Goal: Information Seeking & Learning: Learn about a topic

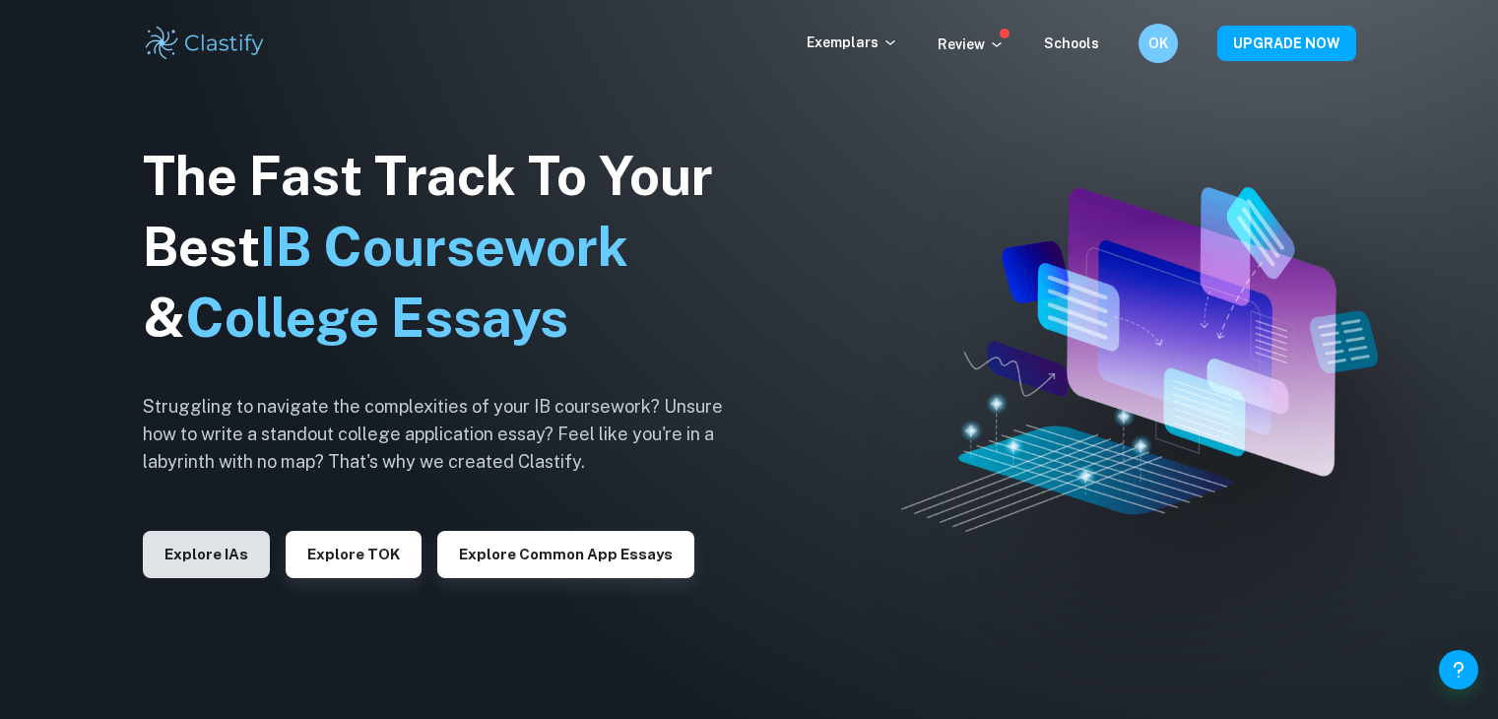
scroll to position [98, 0]
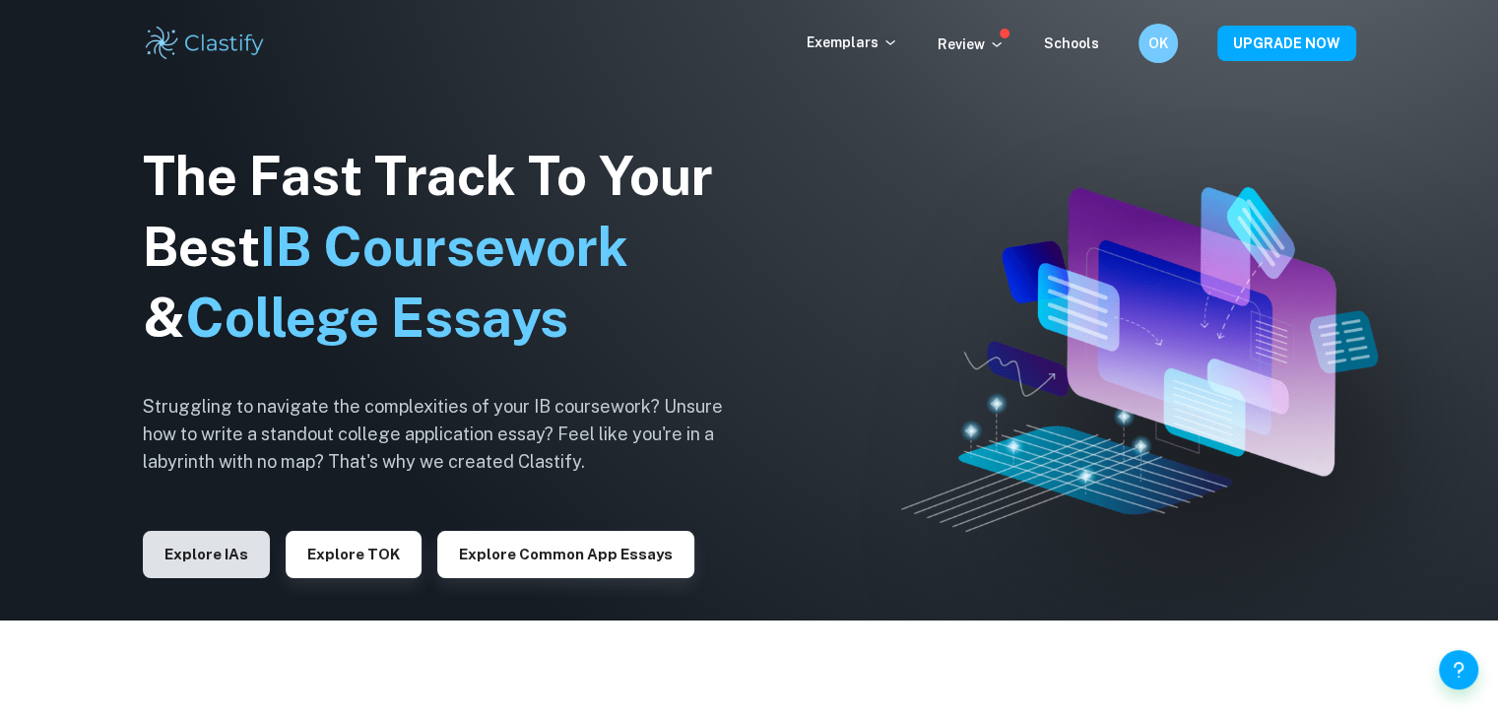
click at [215, 557] on button "Explore IAs" at bounding box center [206, 554] width 127 height 47
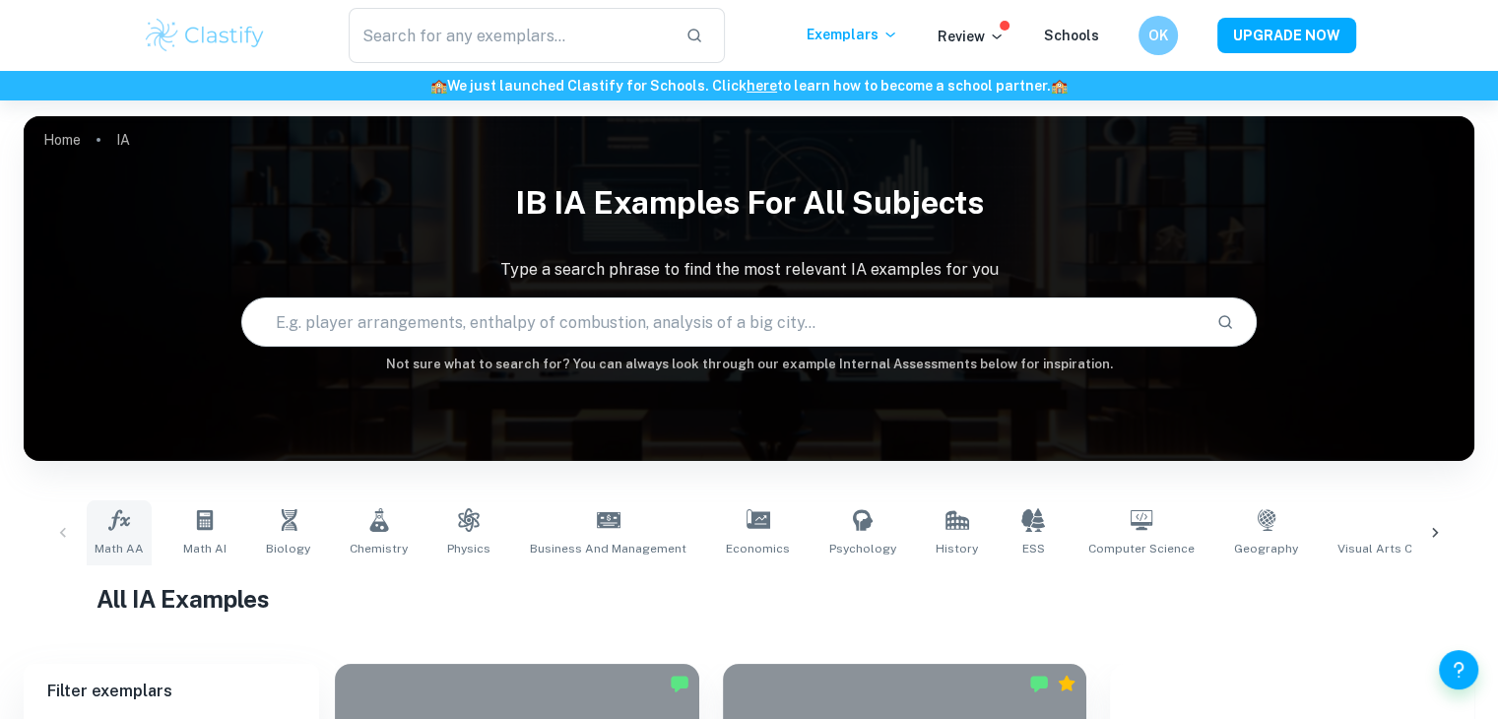
click at [130, 522] on icon at bounding box center [119, 520] width 24 height 24
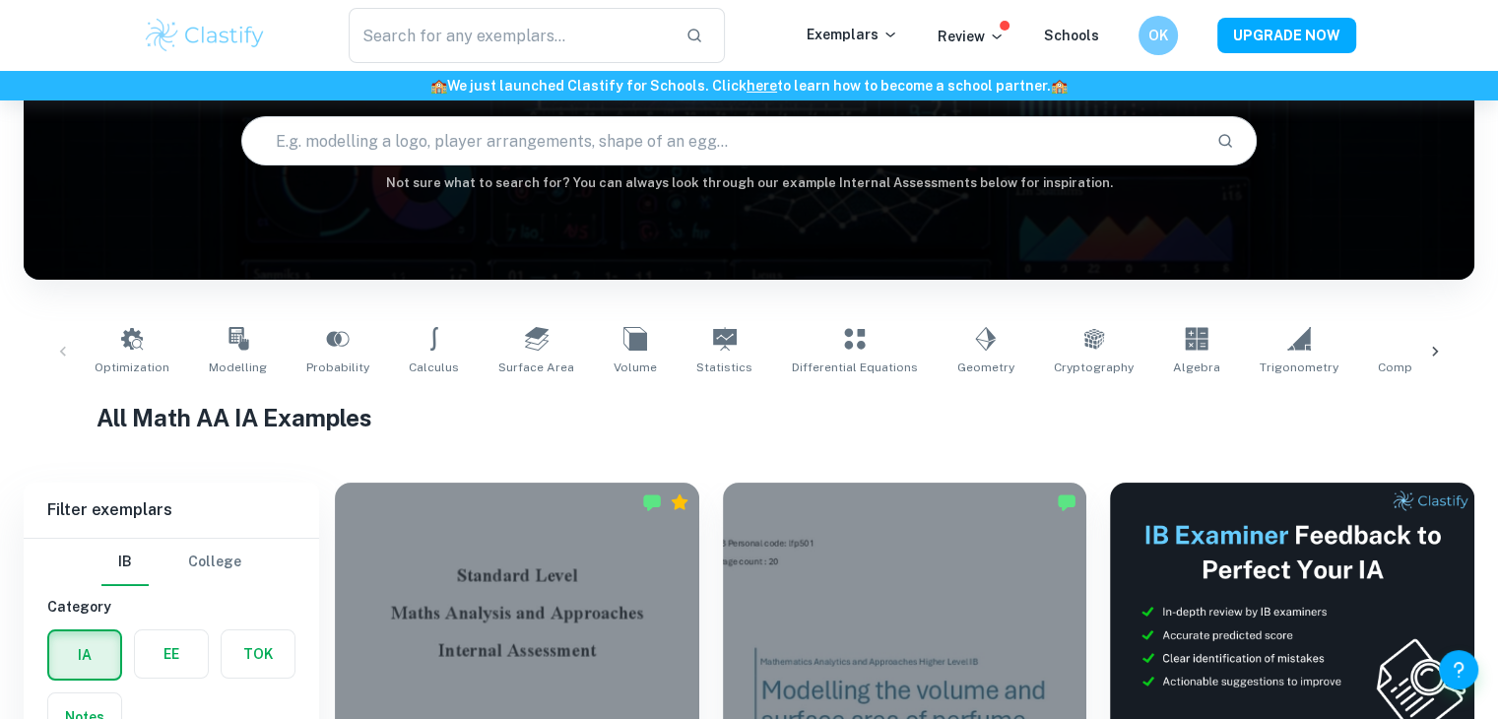
scroll to position [98, 0]
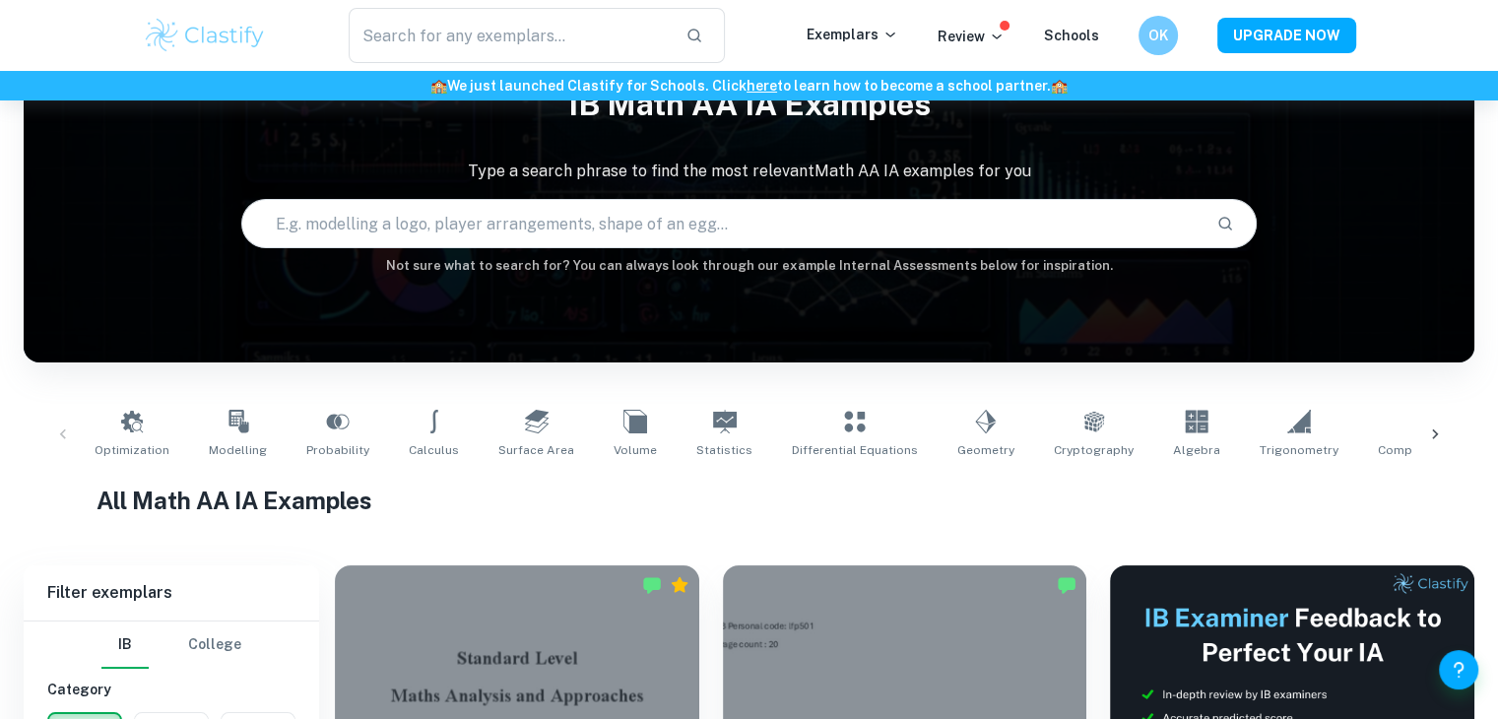
click at [399, 229] on input "text" at bounding box center [721, 223] width 958 height 55
type input "poisson"
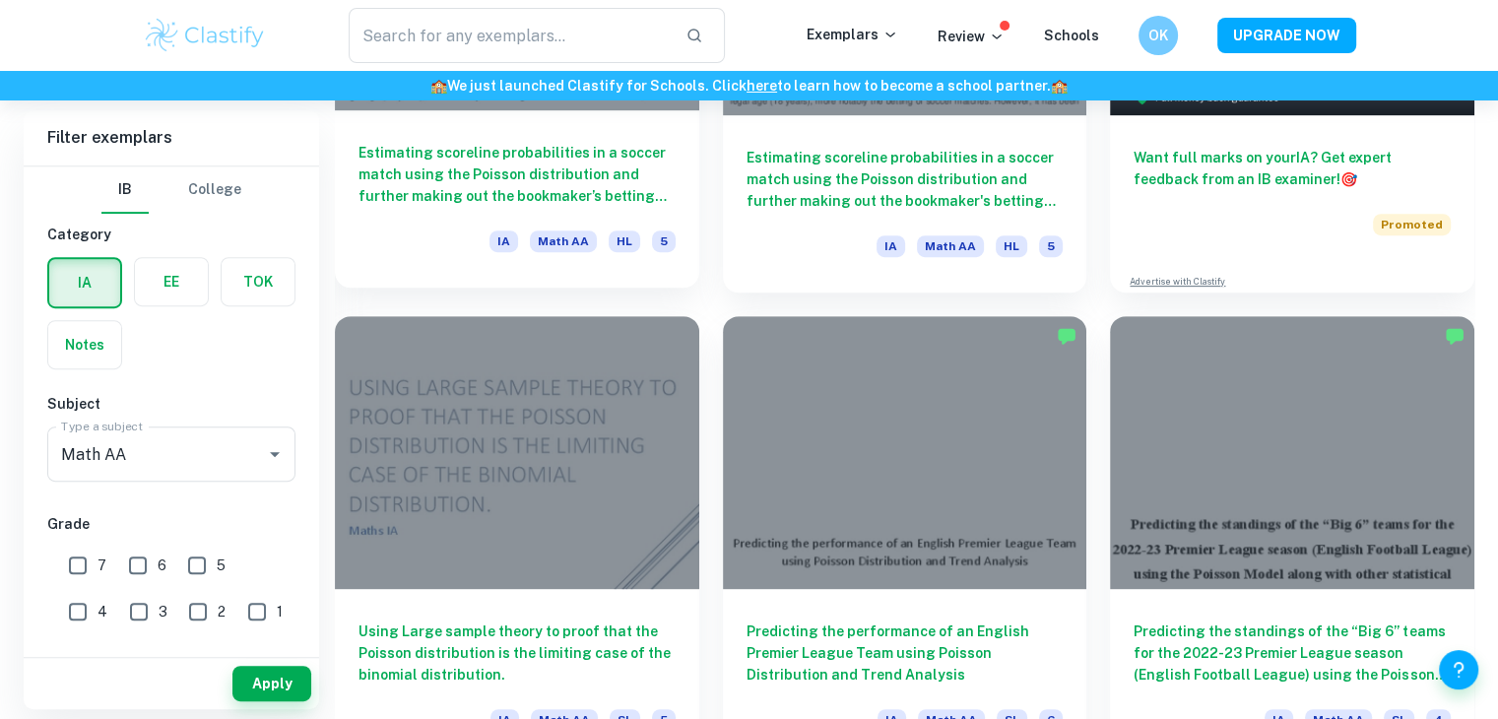
scroll to position [985, 0]
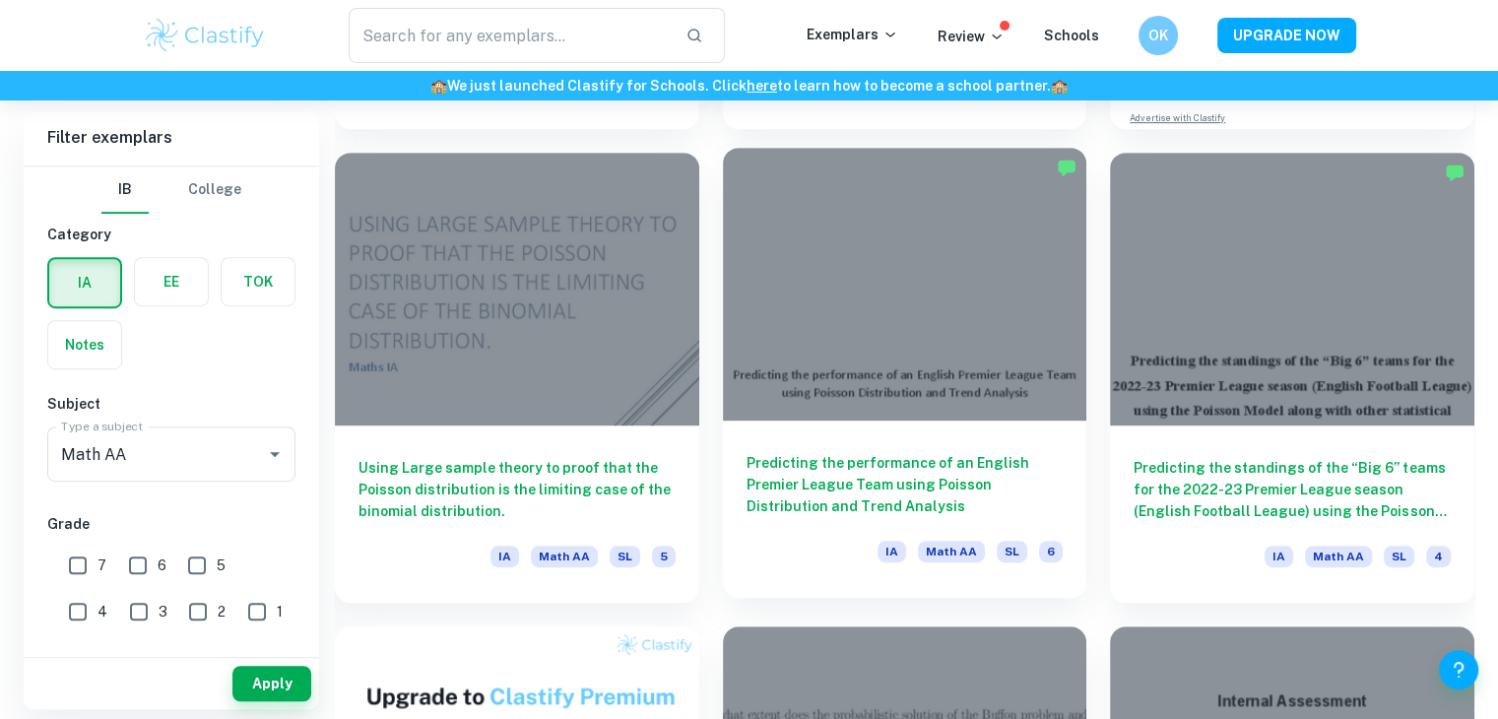
click at [781, 265] on div at bounding box center [905, 284] width 364 height 273
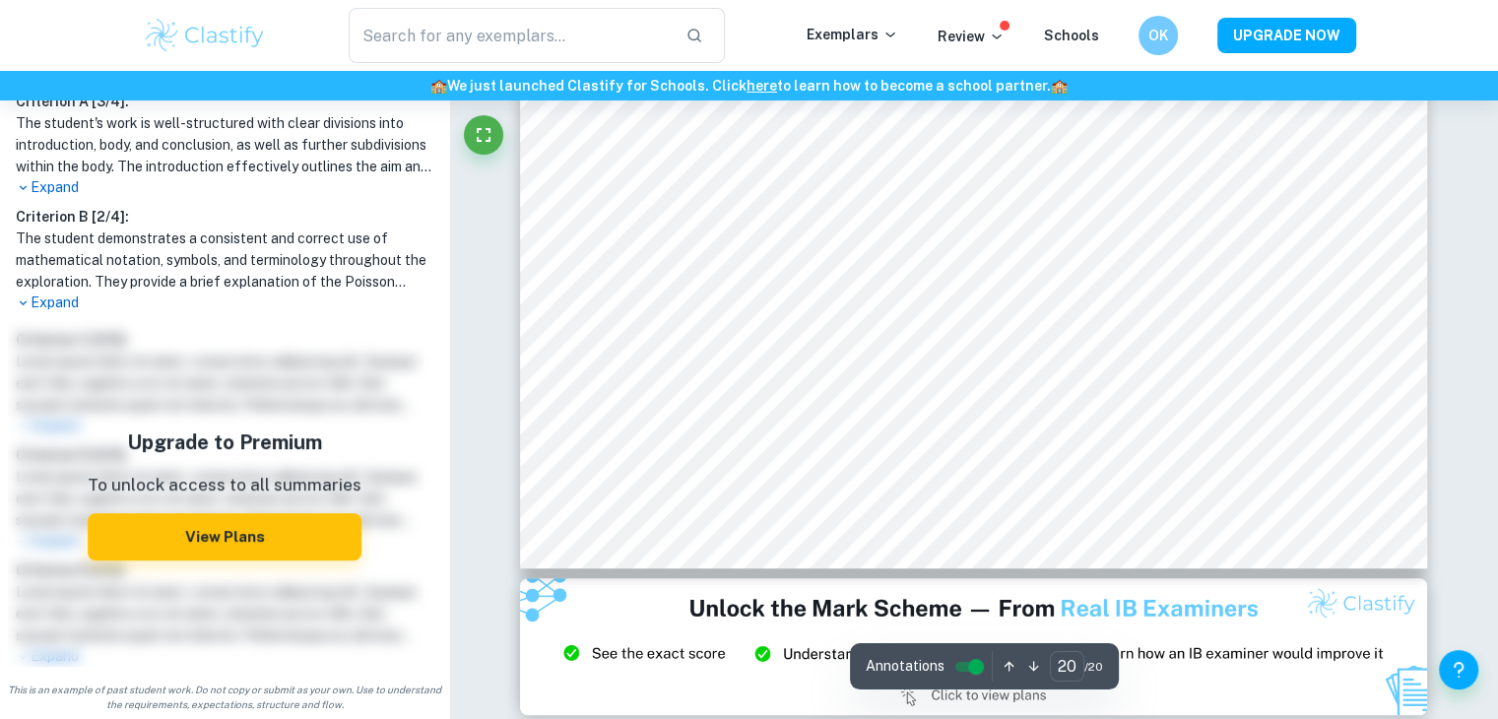
scroll to position [23509, 0]
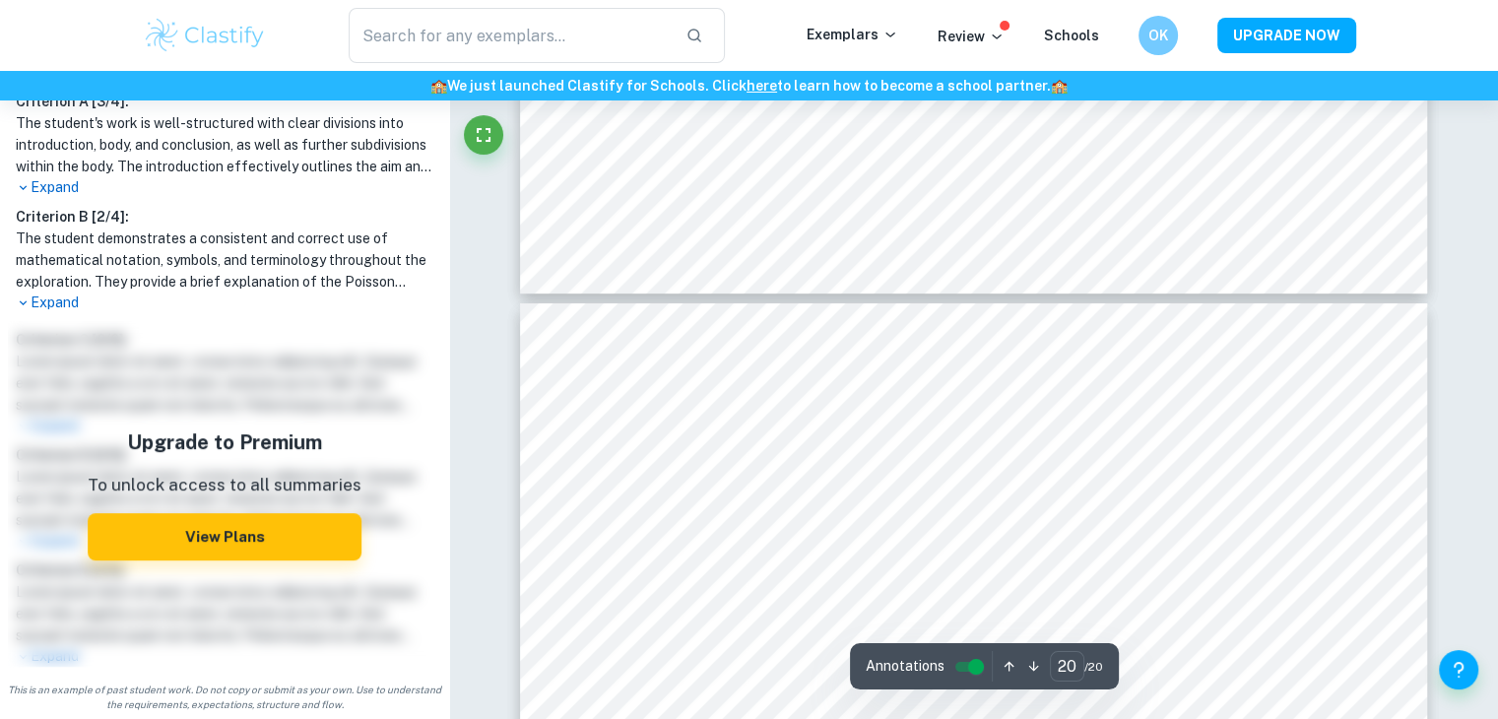
type input "19"
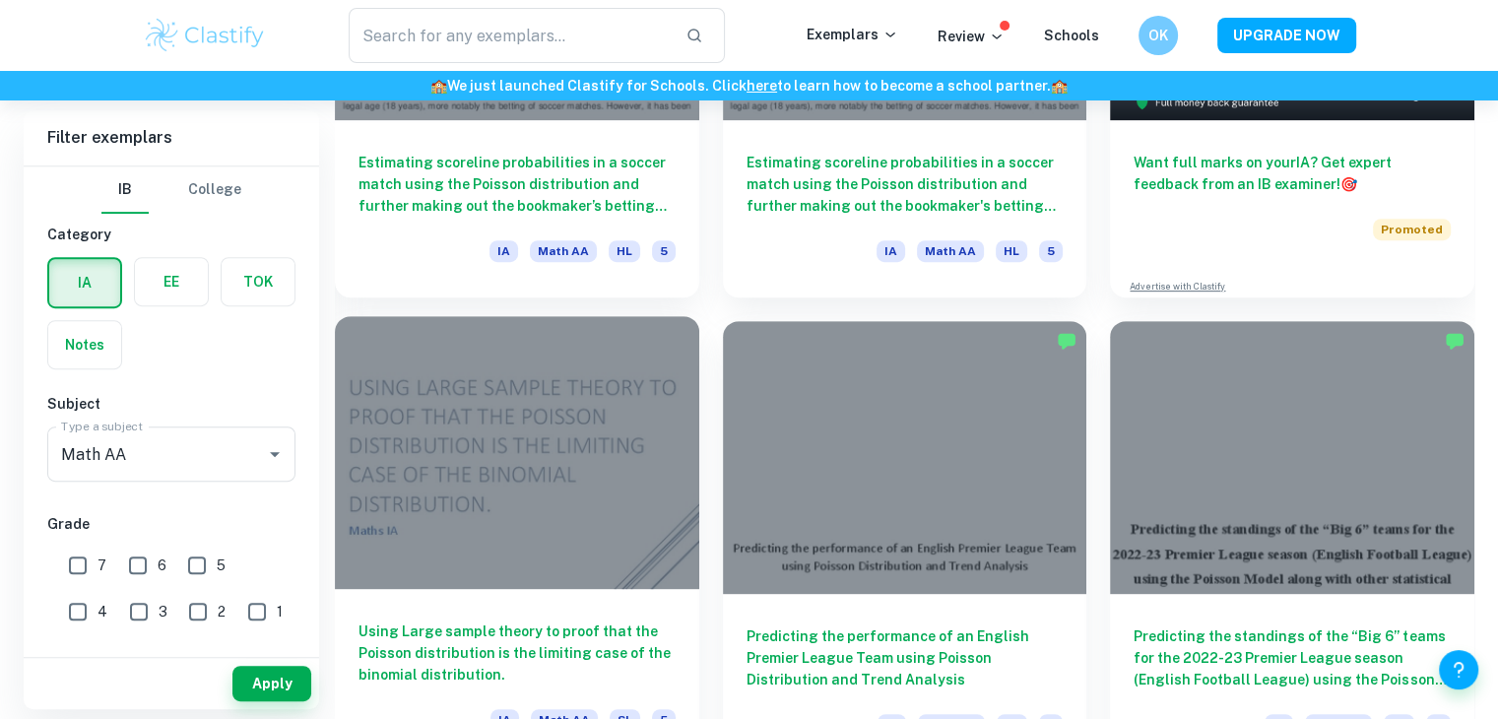
scroll to position [929, 0]
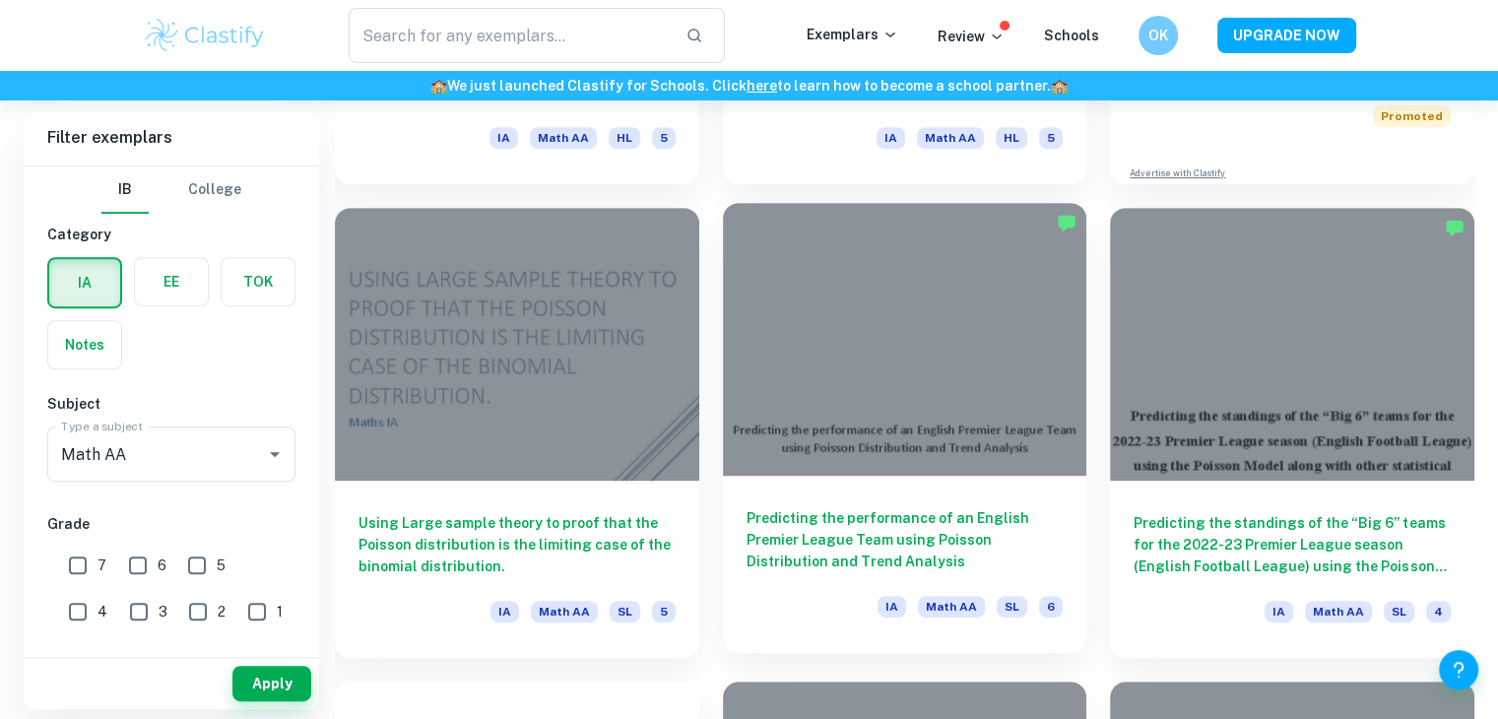
click at [800, 418] on div at bounding box center [905, 339] width 364 height 273
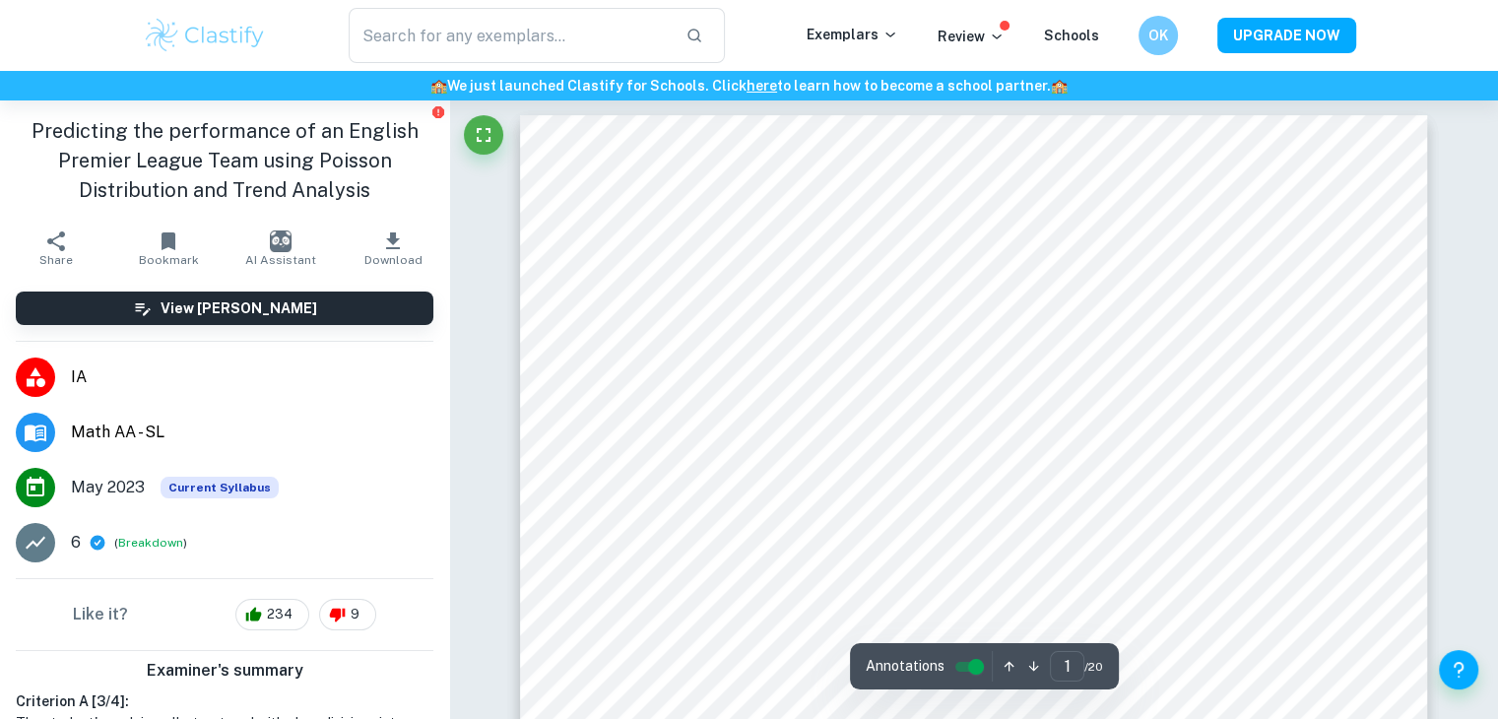
scroll to position [197, 0]
type input "1"
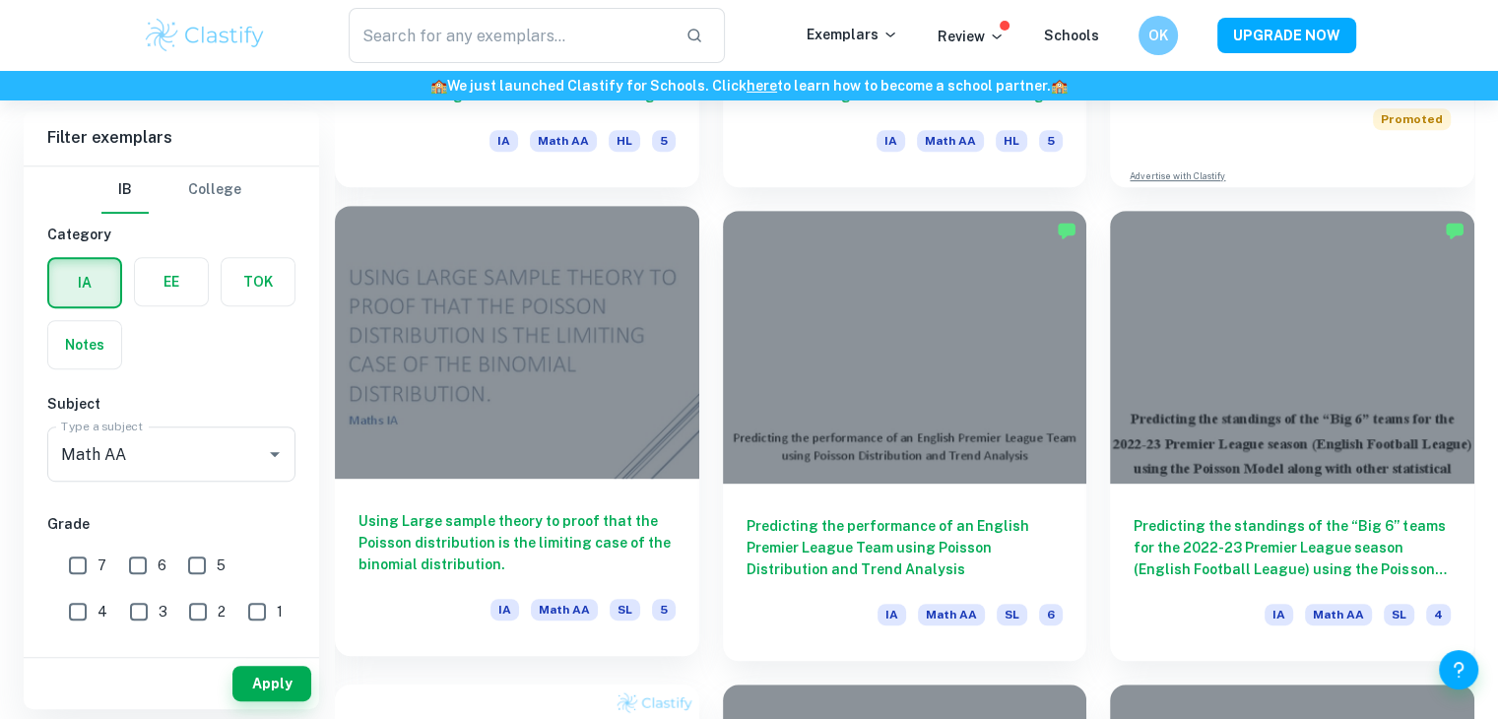
scroll to position [1126, 0]
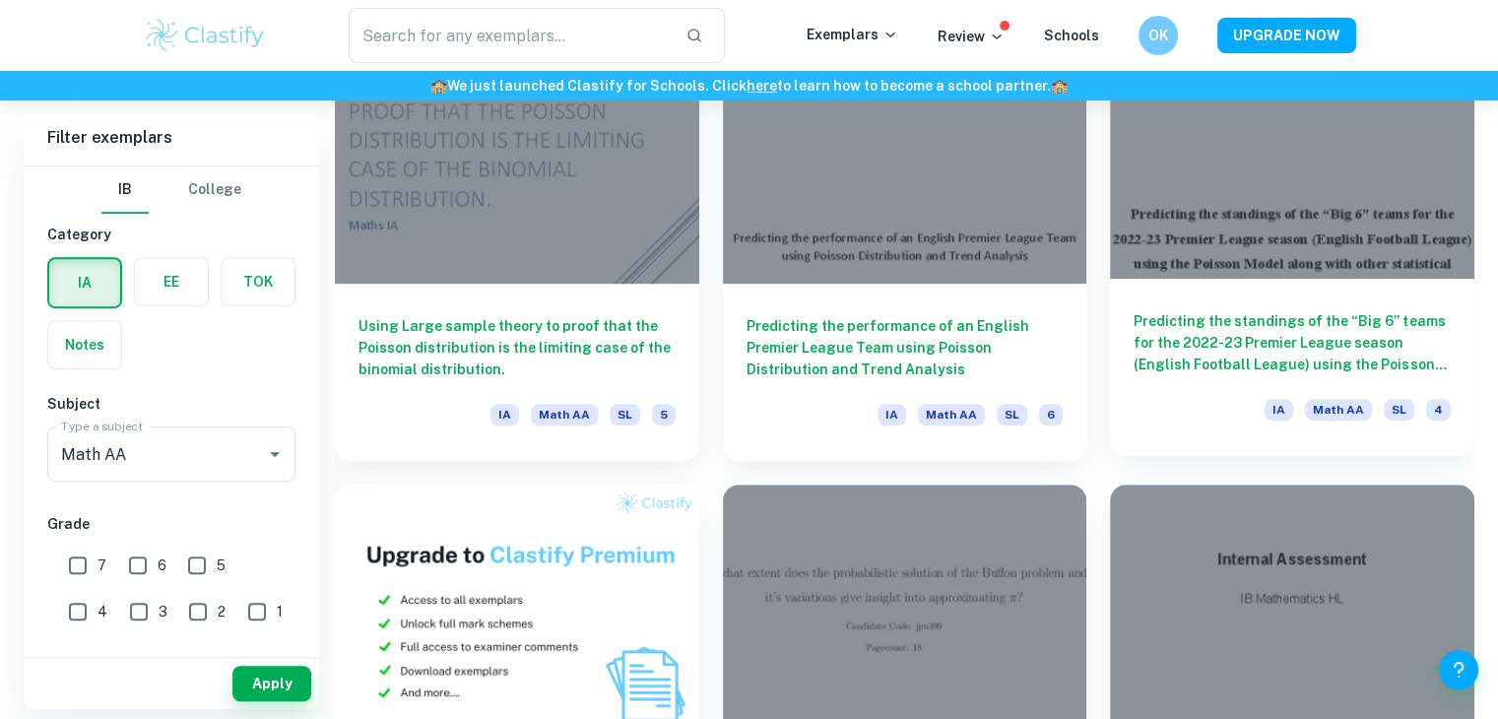
click at [1240, 227] on div at bounding box center [1292, 142] width 364 height 273
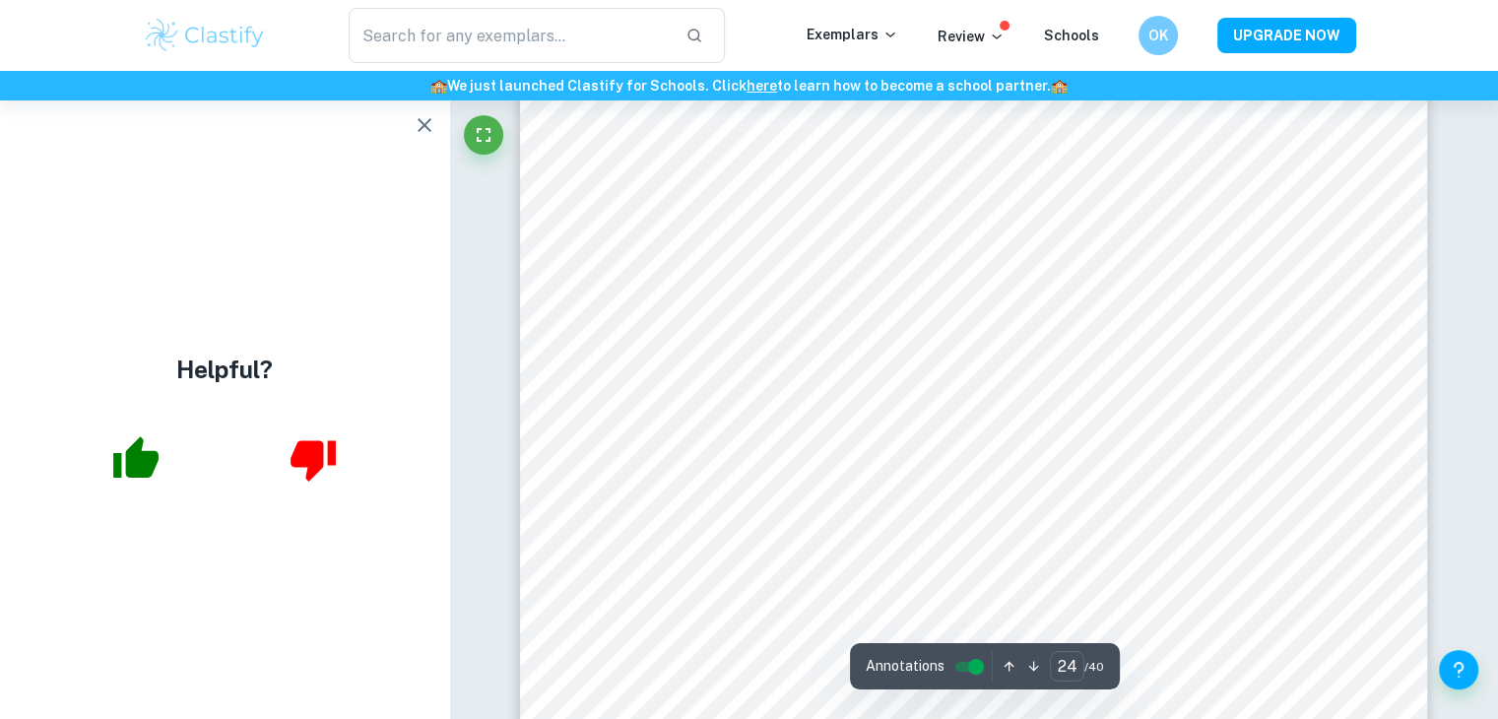
scroll to position [30866, 0]
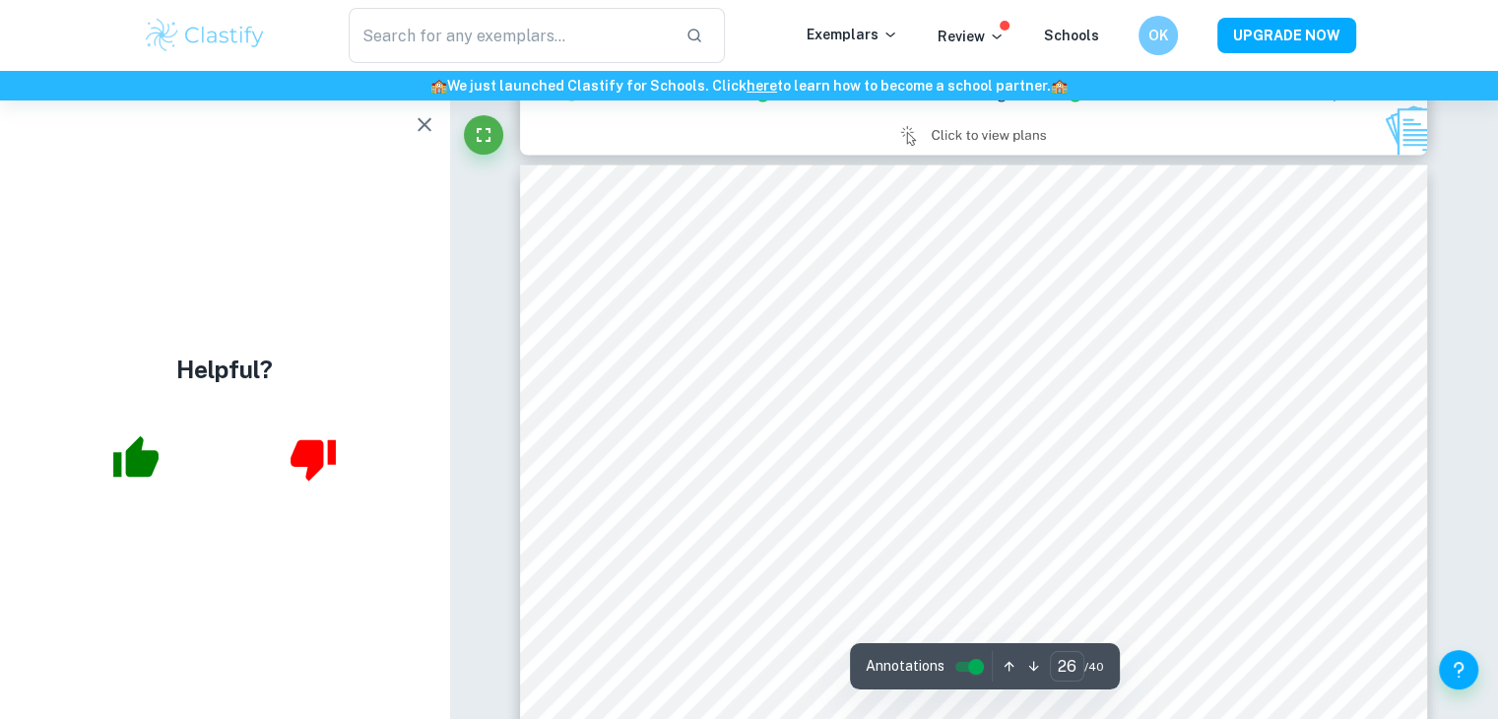
type input "24"
